Goal: Task Accomplishment & Management: Manage account settings

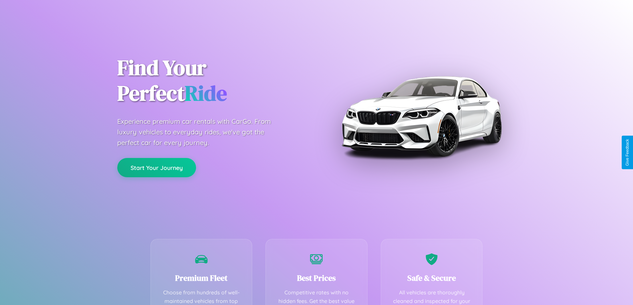
scroll to position [194, 0]
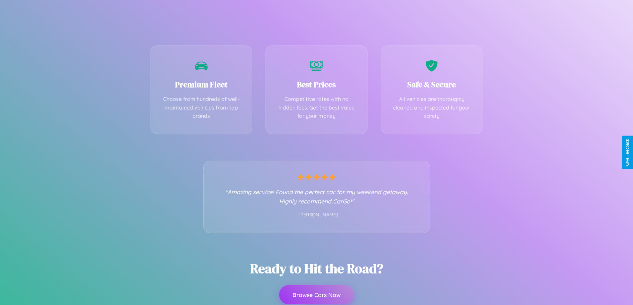
click at [316, 295] on button "Browse Cars Now" at bounding box center [316, 295] width 75 height 19
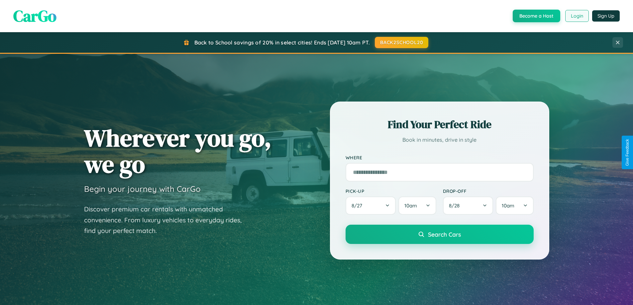
click at [577, 16] on button "Login" at bounding box center [577, 16] width 24 height 12
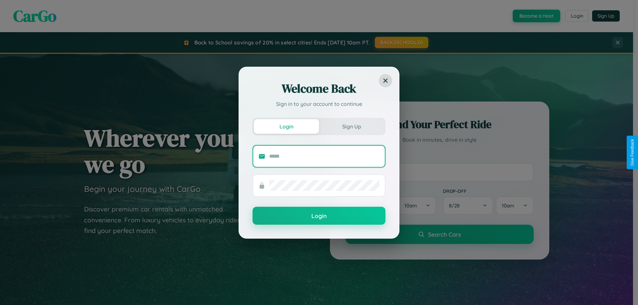
click at [324, 156] on input "text" at bounding box center [324, 156] width 110 height 11
type input "**********"
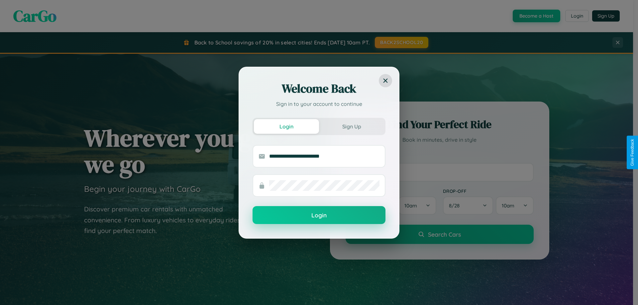
click at [319, 216] on button "Login" at bounding box center [319, 215] width 133 height 18
